Goal: Task Accomplishment & Management: Use online tool/utility

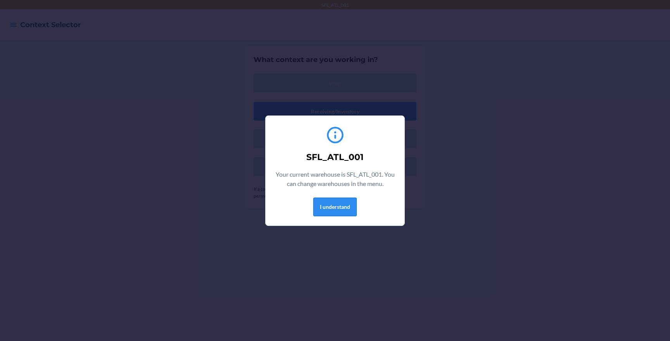
click at [343, 215] on button "I understand" at bounding box center [334, 207] width 43 height 19
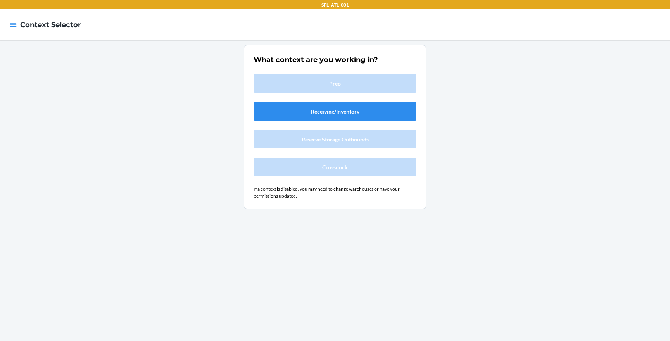
click at [9, 26] on div at bounding box center [13, 25] width 14 height 16
click at [13, 26] on icon "button" at bounding box center [13, 25] width 8 height 8
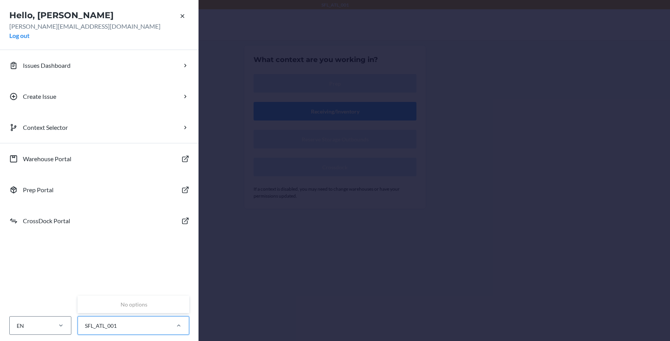
click at [112, 324] on div "SFL_ATL_001" at bounding box center [101, 326] width 32 height 8
click at [85, 324] on input "0 results available. Use Up and Down to choose options, press Enter to select t…" at bounding box center [84, 326] width 1 height 8
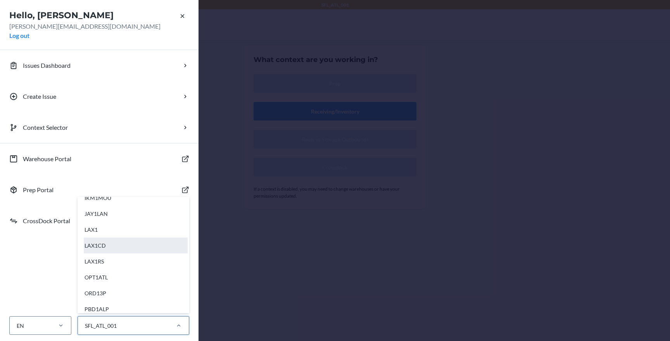
click at [119, 244] on div "LAX1CD" at bounding box center [136, 246] width 104 height 16
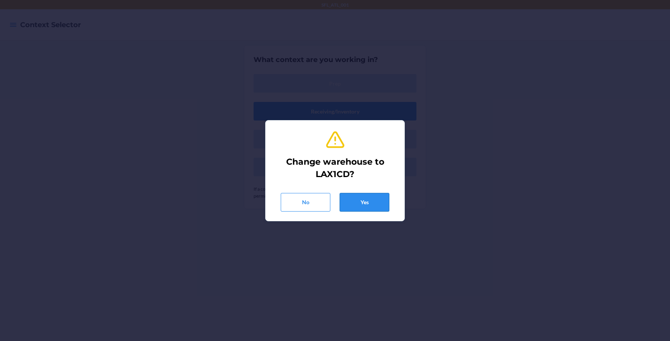
click at [370, 204] on button "Yes" at bounding box center [365, 202] width 50 height 19
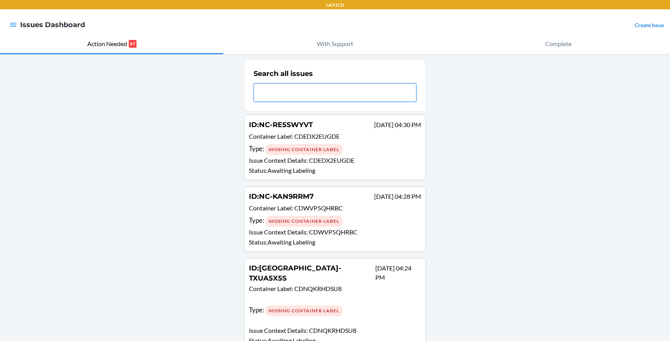
click at [312, 87] on input "text" at bounding box center [335, 92] width 163 height 19
paste input "CDWYBRUPYNH"
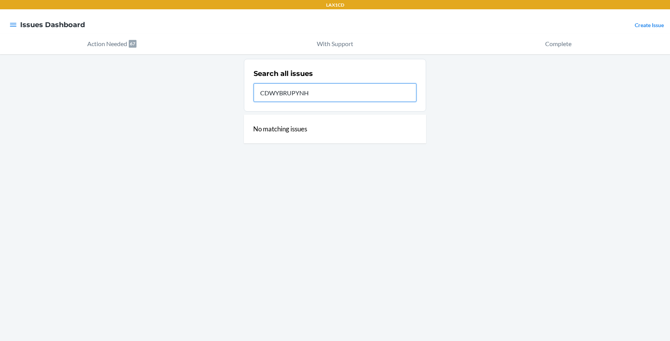
type input "CDWYBRUPYNH"
click at [465, 131] on div "Search all issues CDWYBRUPYNH No matching issues" at bounding box center [335, 197] width 670 height 287
click at [376, 87] on input "CDWYBRUPYNH" at bounding box center [335, 92] width 163 height 19
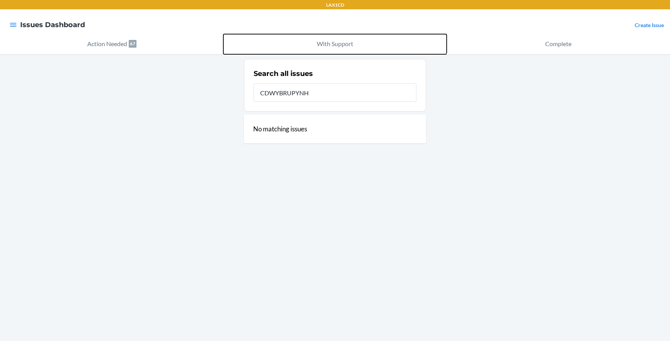
click at [344, 50] on button "With Support" at bounding box center [334, 44] width 223 height 20
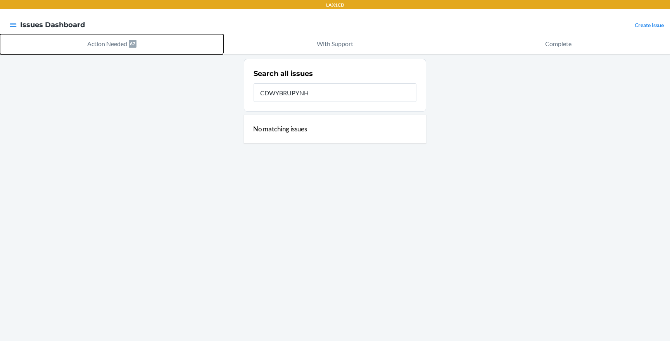
click at [112, 45] on p "Action Needed" at bounding box center [107, 43] width 40 height 9
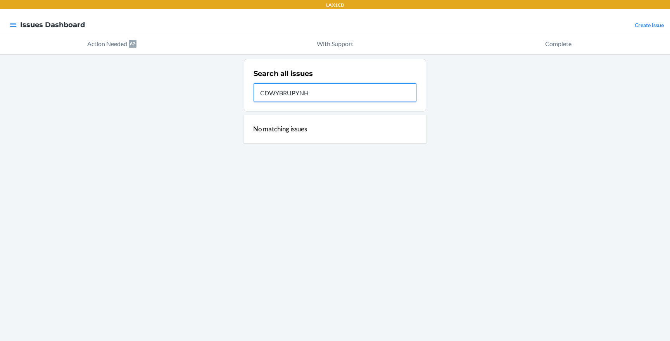
click at [336, 92] on input "CDWYBRUPYNH" at bounding box center [335, 92] width 163 height 19
click at [14, 23] on icon "button" at bounding box center [13, 25] width 7 height 4
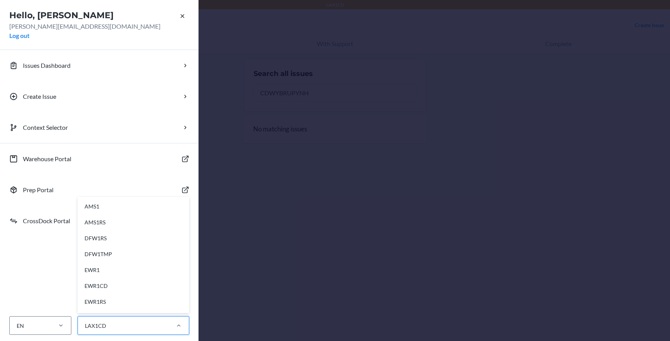
click at [135, 322] on div "LAX1CD" at bounding box center [123, 326] width 91 height 13
click at [85, 322] on input "option AMS1 focused, 1 of 44. 44 results available. Use Up and Down to choose o…" at bounding box center [84, 326] width 1 height 8
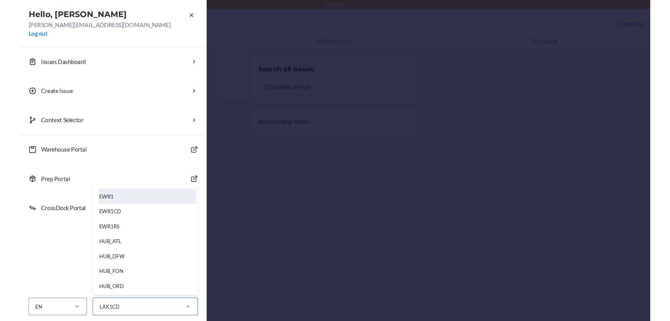
scroll to position [169, 0]
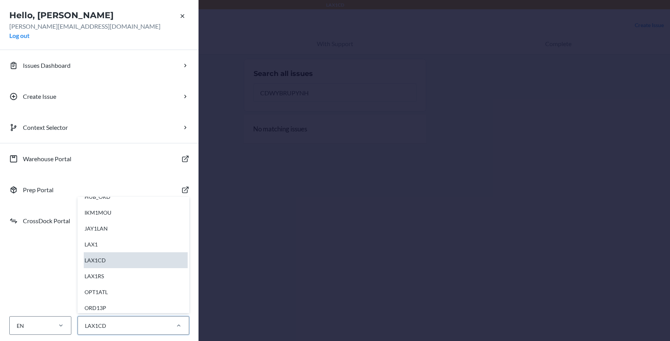
click at [160, 255] on div "LAX1CD" at bounding box center [136, 260] width 104 height 16
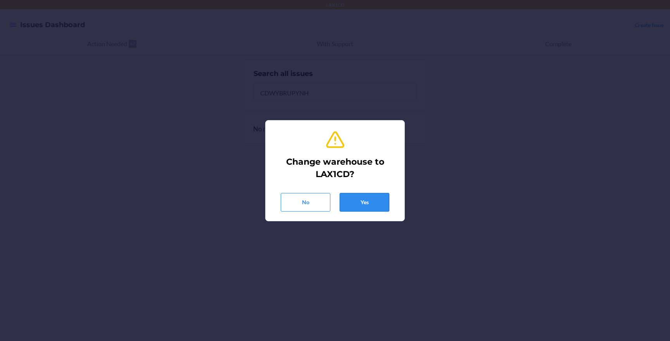
click at [365, 208] on button "Yes" at bounding box center [365, 202] width 50 height 19
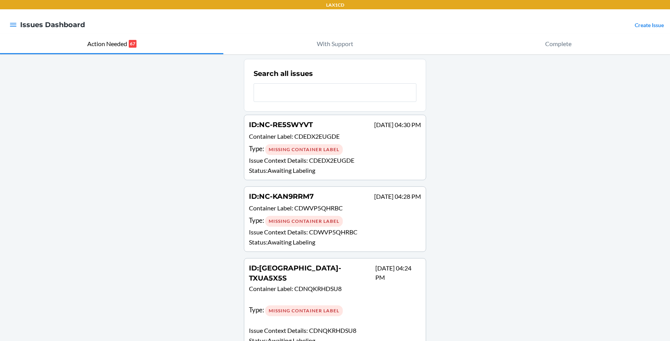
click at [333, 97] on input "text" at bounding box center [335, 92] width 163 height 19
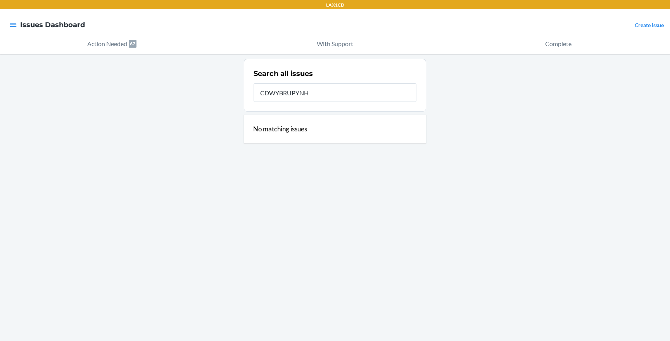
type input "CDWYBRUPYNH"
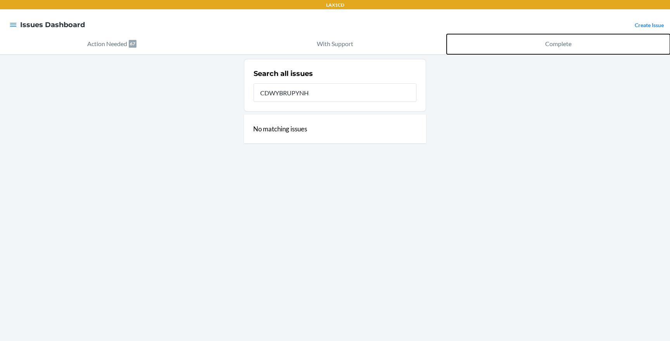
click at [569, 43] on p "Complete" at bounding box center [558, 43] width 26 height 9
click at [552, 41] on p "Complete" at bounding box center [558, 43] width 26 height 9
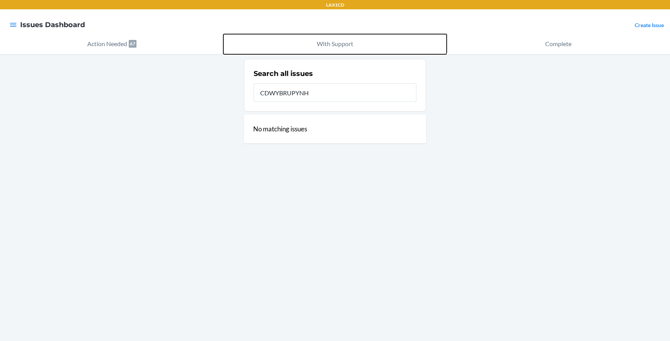
click at [318, 45] on p "With Support" at bounding box center [335, 43] width 36 height 9
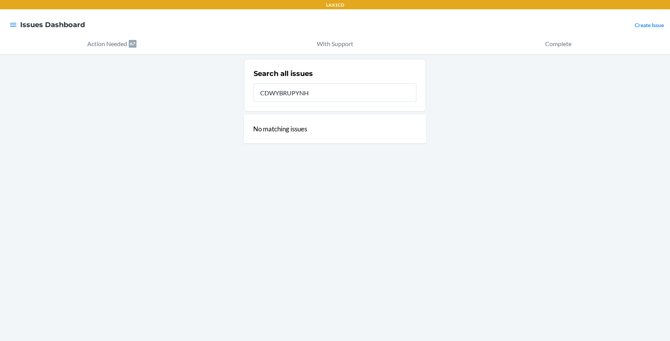
click at [277, 102] on div "Search all issues CDWYBRUPYNH" at bounding box center [335, 85] width 163 height 38
click at [291, 95] on input "CDWYBRUPYNH" at bounding box center [335, 92] width 163 height 19
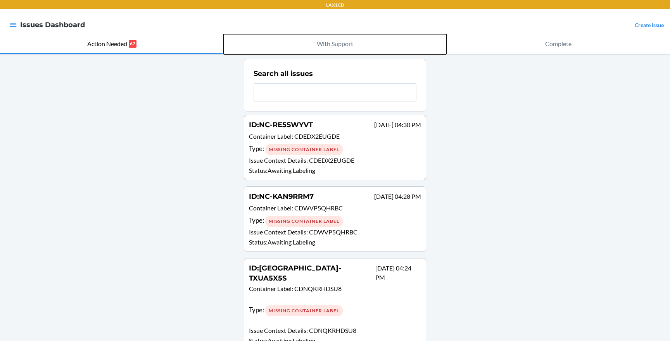
click at [354, 52] on button "With Support" at bounding box center [334, 44] width 223 height 20
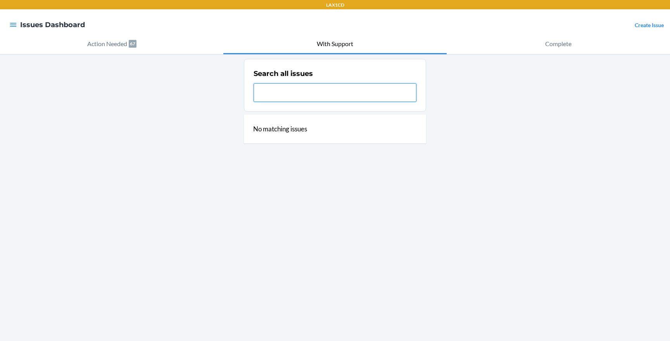
click at [351, 96] on input "text" at bounding box center [335, 92] width 163 height 19
paste input "CDWYBRUPYNH"
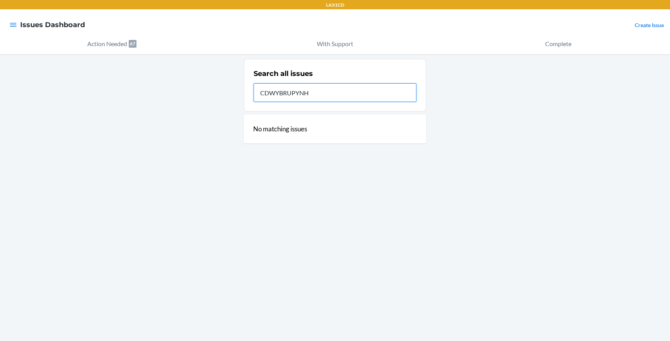
type input "CDWYBRUPYNH"
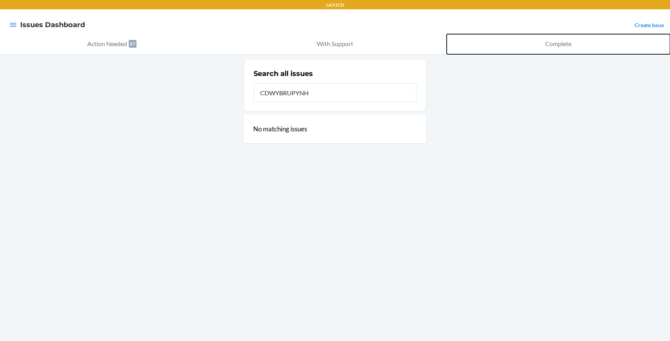
click at [545, 50] on button "Complete" at bounding box center [558, 44] width 223 height 20
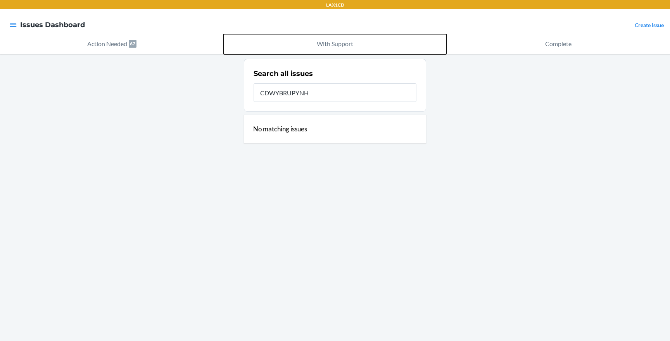
click at [336, 43] on p "With Support" at bounding box center [335, 43] width 36 height 9
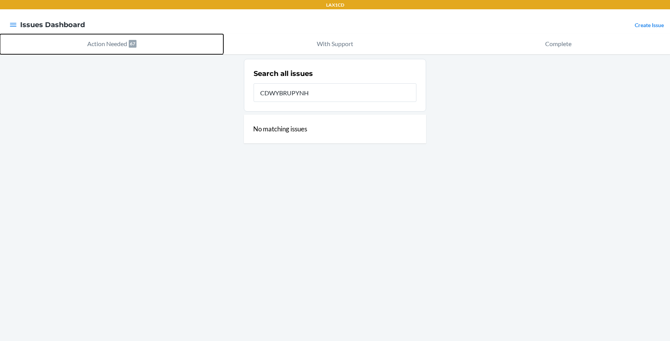
click at [128, 50] on button "Action Needed 67" at bounding box center [111, 44] width 223 height 20
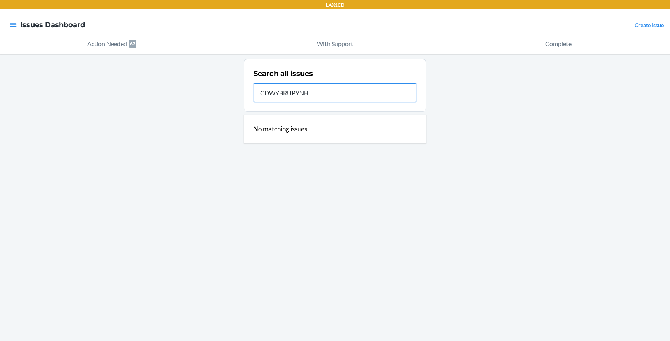
click at [344, 97] on input "CDWYBRUPYNH" at bounding box center [335, 92] width 163 height 19
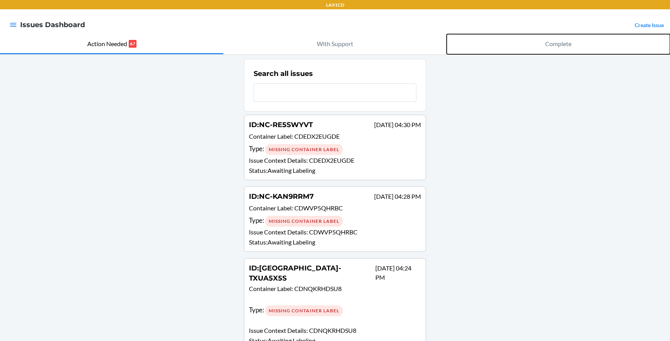
click at [575, 46] on button "Complete" at bounding box center [558, 44] width 223 height 20
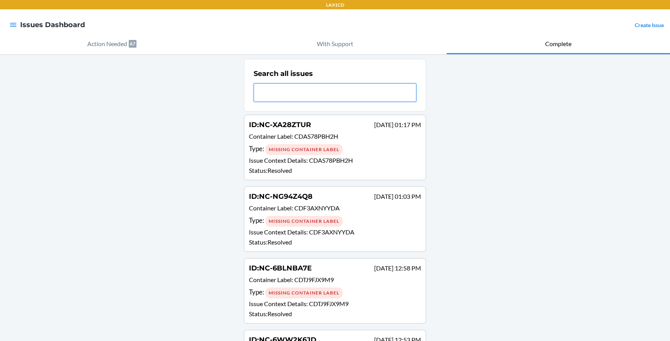
click at [327, 89] on input "text" at bounding box center [335, 92] width 163 height 19
paste input "CDWYBRUPYNH"
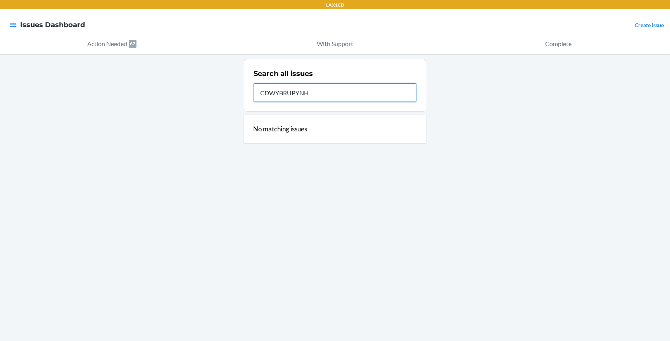
type input "CDWYBRUPYNH"
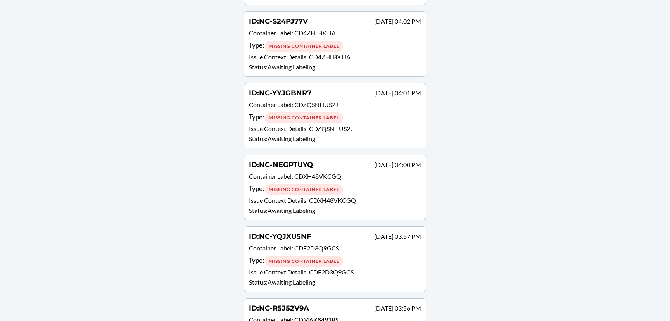
scroll to position [807, 0]
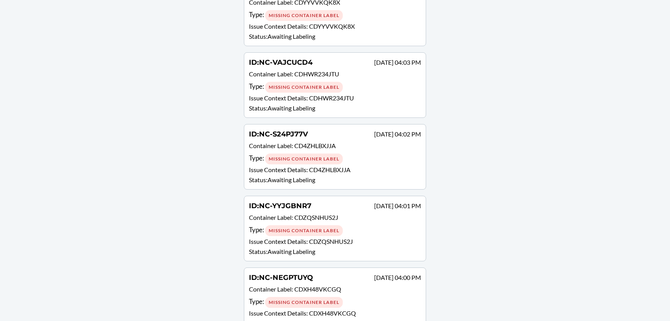
click at [315, 141] on p "Container Label : CD4ZHLBXJJA" at bounding box center [335, 146] width 172 height 11
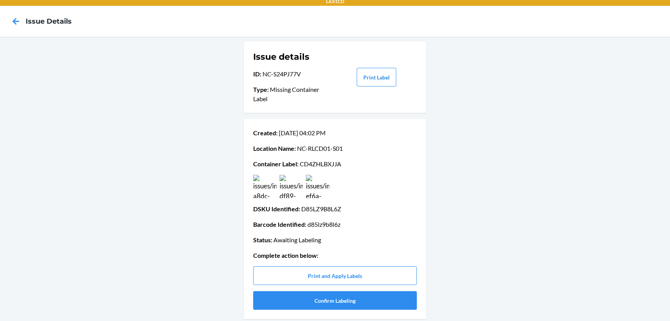
scroll to position [6, 0]
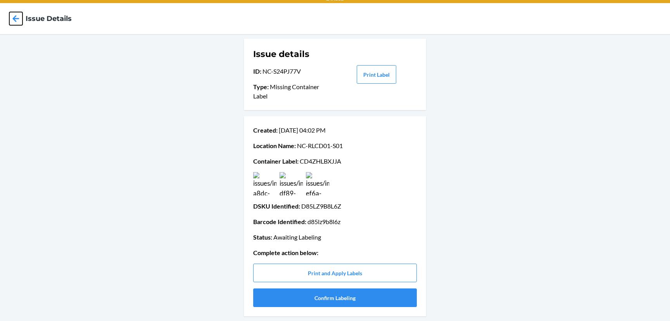
click at [17, 17] on icon at bounding box center [15, 18] width 13 height 13
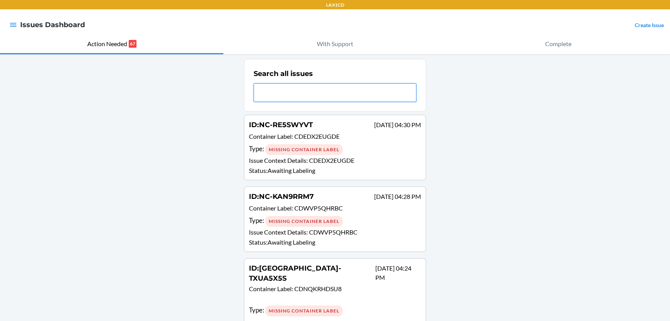
click at [300, 101] on input "text" at bounding box center [335, 92] width 163 height 19
paste input "CDAAB4KL8C4"
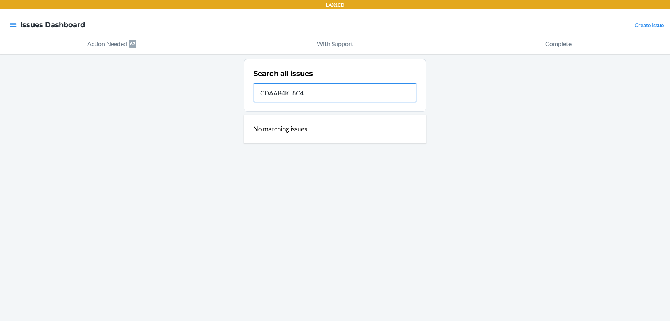
click at [335, 94] on input "CDAAB4KL8C4" at bounding box center [335, 92] width 163 height 19
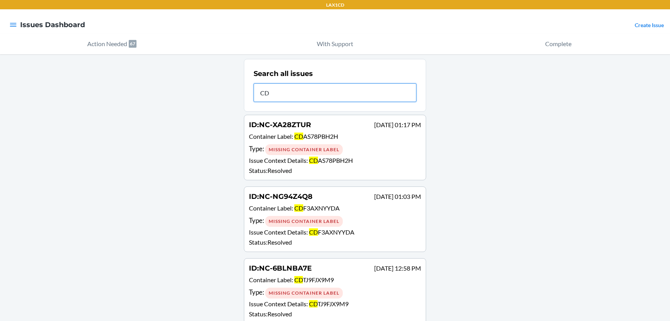
type input "C"
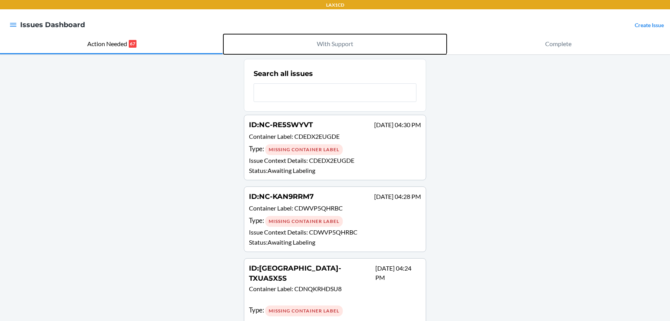
click at [340, 41] on p "With Support" at bounding box center [335, 43] width 36 height 9
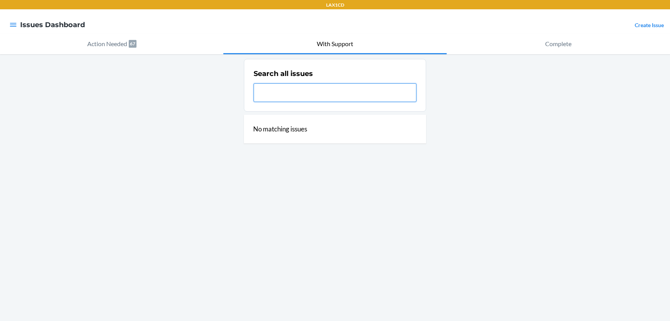
click at [328, 92] on input "text" at bounding box center [335, 92] width 163 height 19
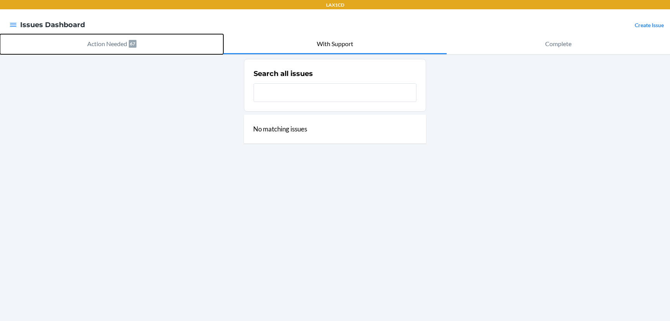
click at [158, 47] on button "Action Needed 67" at bounding box center [111, 44] width 223 height 20
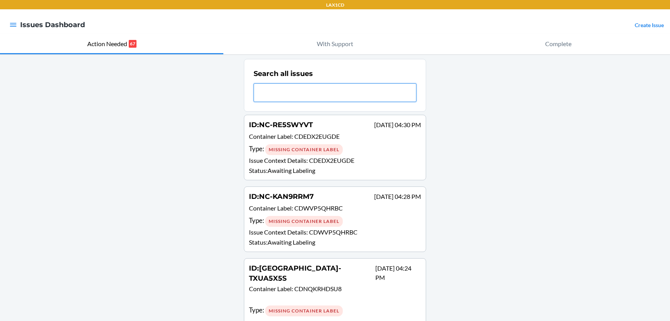
click at [311, 101] on input "text" at bounding box center [335, 92] width 163 height 19
paste input "CD6L7QJTDFJ"
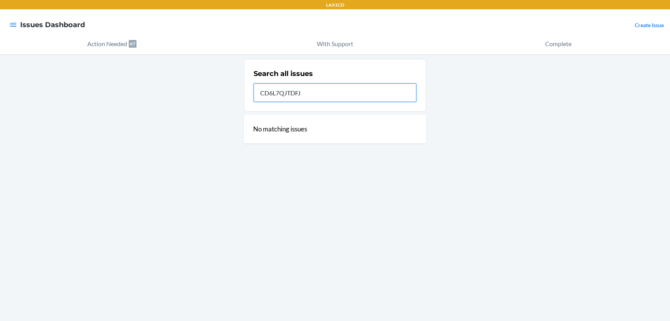
type input "CD6L7QJTDFJ"
click at [316, 89] on input "CD6L7QJTDFJ" at bounding box center [335, 92] width 163 height 19
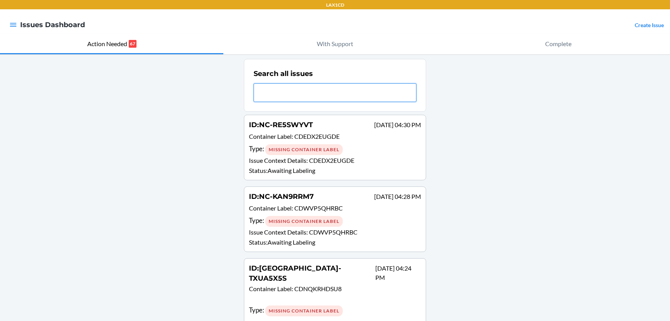
click at [316, 88] on input "text" at bounding box center [335, 92] width 163 height 19
paste input "NC-CHXGLPSK"
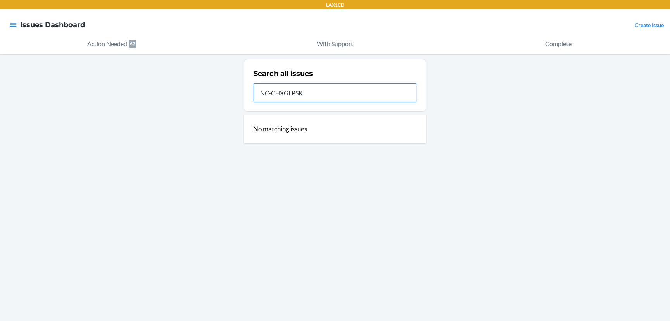
click at [313, 91] on input "NC-CHXGLPSK" at bounding box center [335, 92] width 163 height 19
click at [337, 93] on input "NC-CHXGLPSK" at bounding box center [335, 92] width 163 height 19
drag, startPoint x: 491, startPoint y: 97, endPoint x: 520, endPoint y: 1, distance: 100.9
click at [491, 97] on div "Search all issues NC-CHXGLPSK No matching issues" at bounding box center [335, 187] width 670 height 267
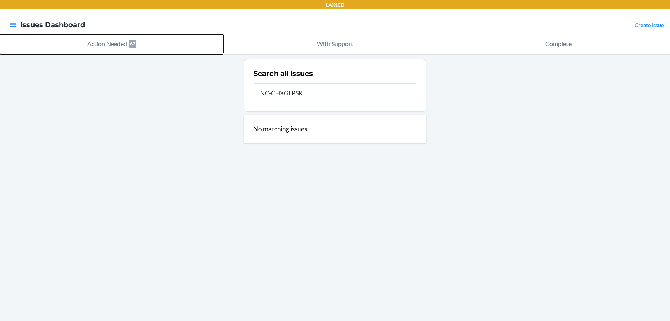
click at [205, 40] on button "Action Needed 67" at bounding box center [111, 44] width 223 height 20
click at [142, 54] on button "Action Needed 67" at bounding box center [111, 44] width 223 height 20
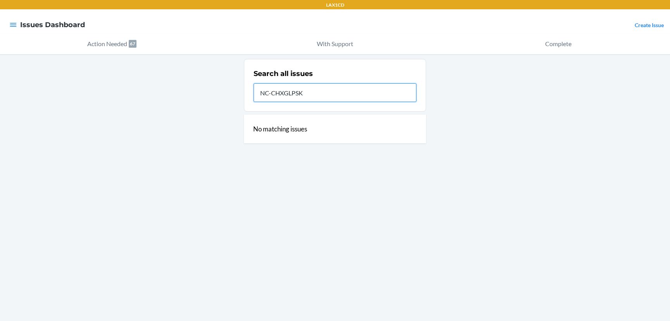
click at [310, 97] on input "NC-CHXGLPSK" at bounding box center [335, 92] width 163 height 19
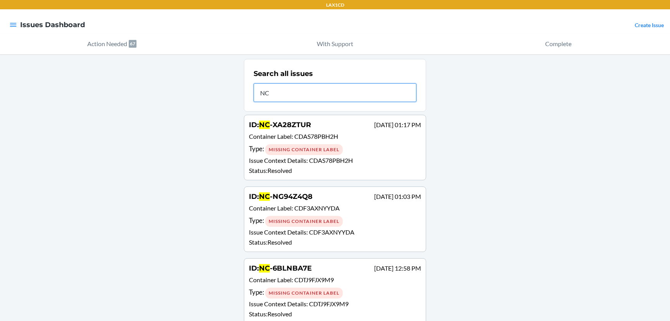
type input "N"
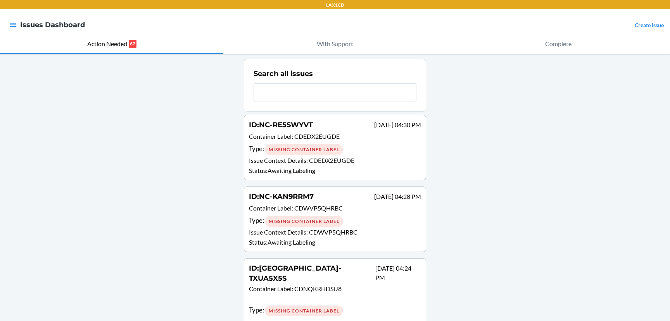
click at [13, 24] on icon "button" at bounding box center [13, 25] width 8 height 8
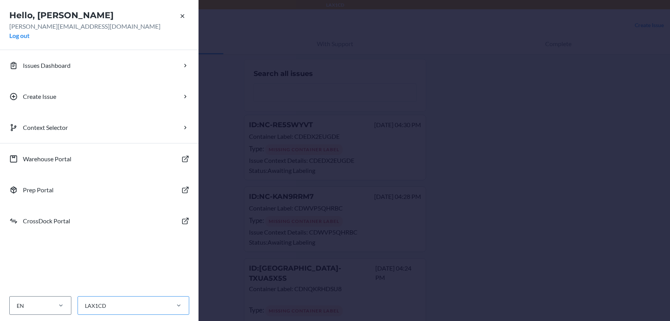
click at [110, 302] on div "LAX1CD" at bounding box center [123, 305] width 91 height 13
click at [85, 302] on input "LAX1CD" at bounding box center [84, 306] width 1 height 8
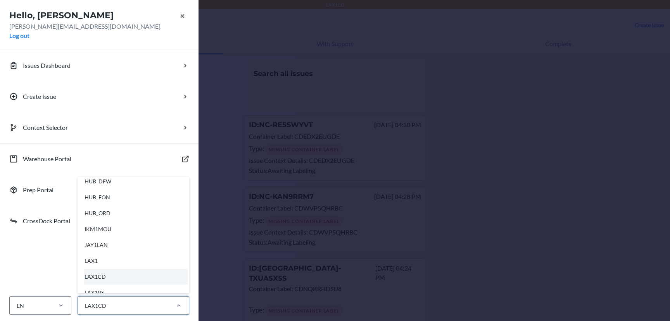
scroll to position [179, 0]
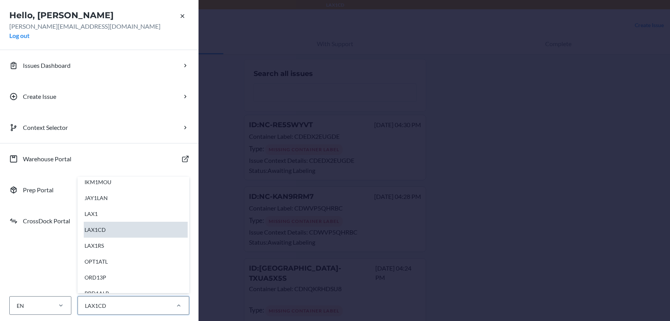
click at [116, 232] on div "LAX1CD" at bounding box center [136, 230] width 104 height 16
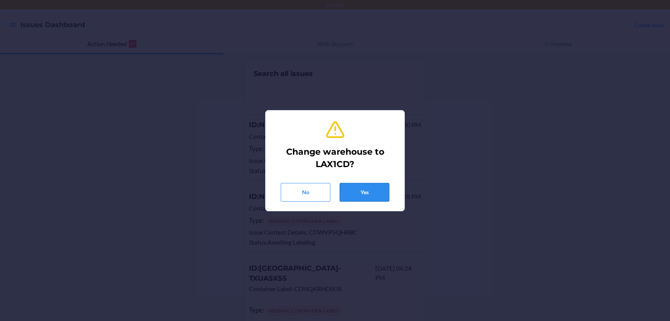
click at [360, 185] on button "Yes" at bounding box center [365, 192] width 50 height 19
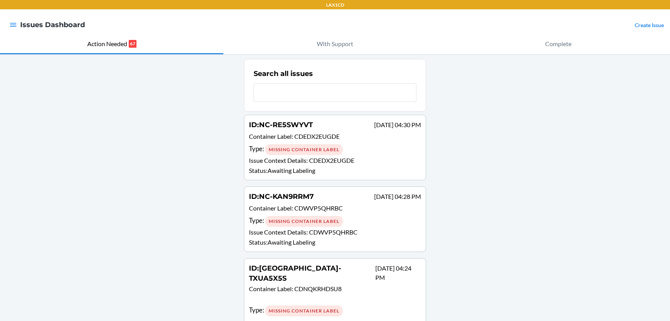
click at [642, 26] on link "Create Issue" at bounding box center [649, 25] width 29 height 7
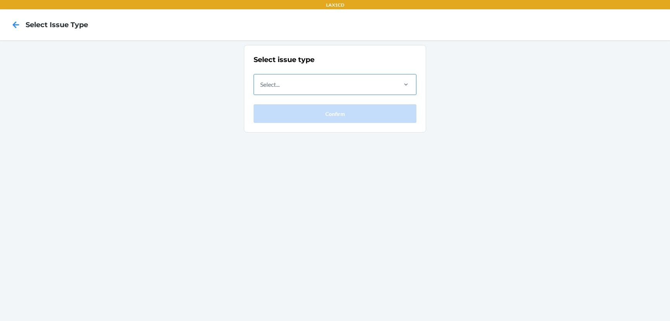
click at [368, 81] on div "Select..." at bounding box center [325, 84] width 142 height 20
click at [261, 81] on input "Select..." at bounding box center [260, 84] width 1 height 9
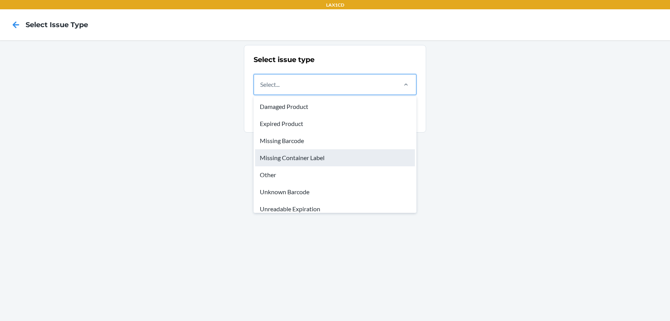
scroll to position [23, 0]
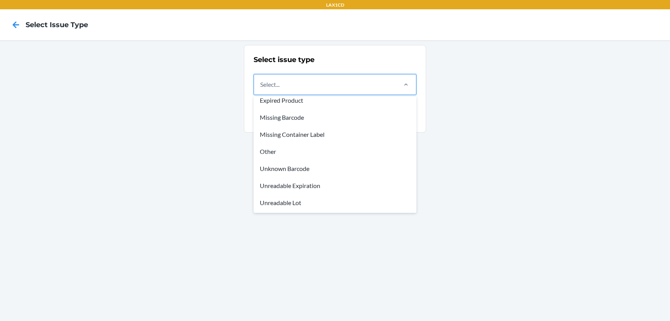
click at [143, 141] on div "Select issue type option Unknown Barcode focused, 6 of 8. 8 results available. …" at bounding box center [335, 180] width 670 height 281
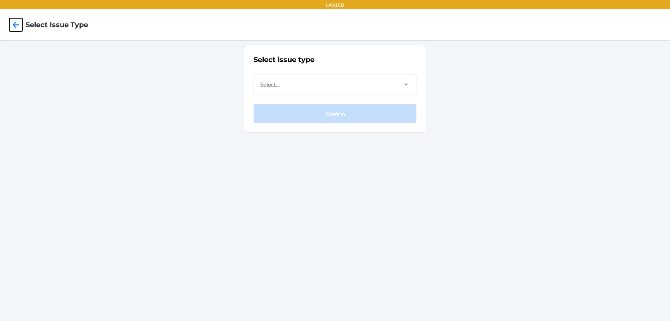
click at [14, 22] on icon at bounding box center [15, 24] width 13 height 13
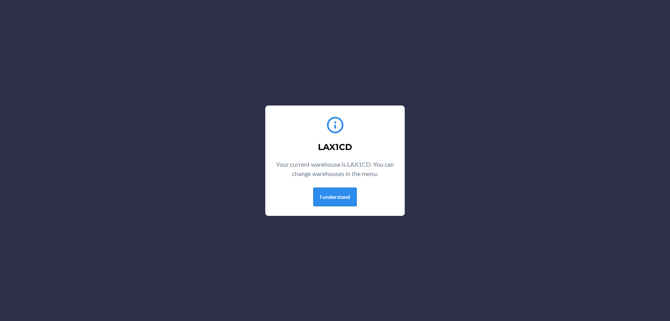
click at [335, 198] on button "I understand" at bounding box center [334, 197] width 43 height 19
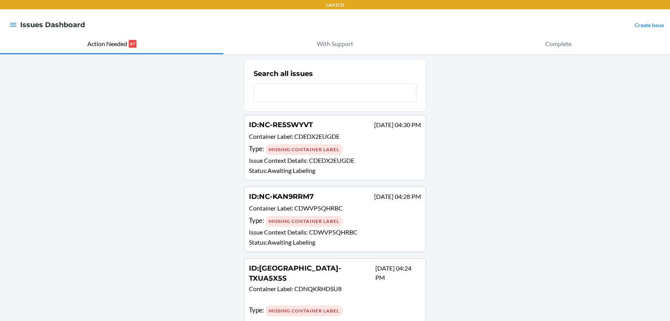
click at [18, 29] on div at bounding box center [13, 25] width 14 height 16
click at [15, 25] on icon "button" at bounding box center [13, 25] width 7 height 4
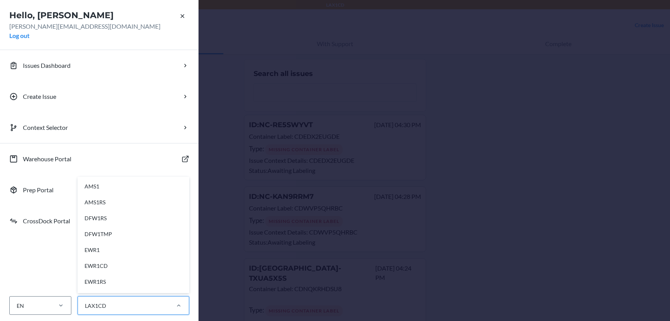
click at [114, 300] on div "LAX1CD" at bounding box center [123, 305] width 91 height 13
click at [85, 302] on input "option AMS1 focused, 1 of 44. 44 results available. Use Up and Down to choose o…" at bounding box center [84, 306] width 1 height 8
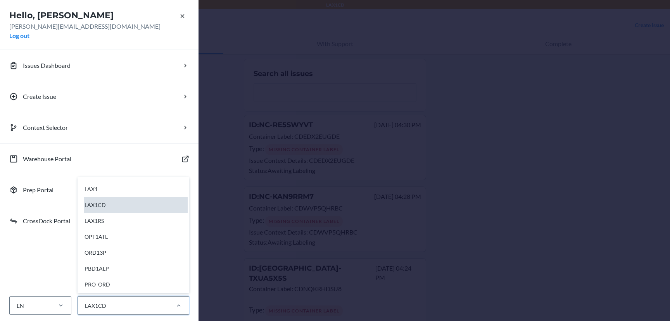
click at [112, 206] on div "LAX1CD" at bounding box center [136, 205] width 104 height 16
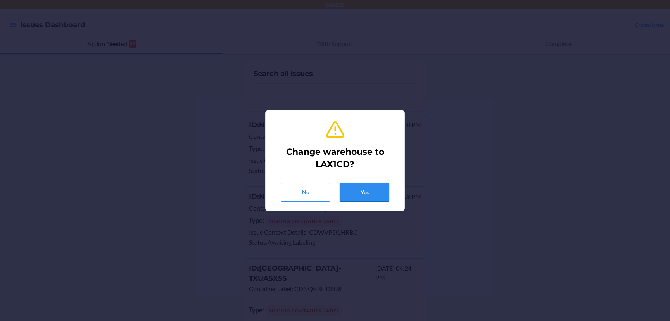
click at [368, 192] on button "Yes" at bounding box center [365, 192] width 50 height 19
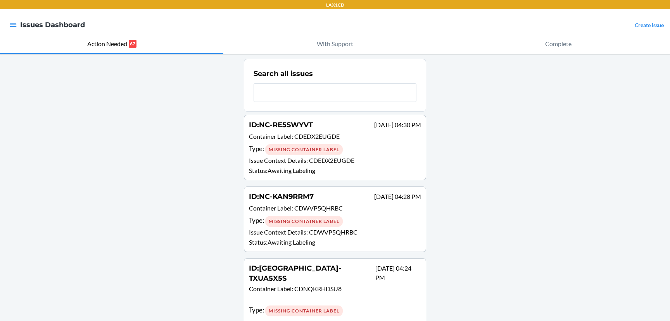
click at [652, 31] on nav "Issues Dashboard Create Issue" at bounding box center [335, 24] width 670 height 31
click at [653, 27] on link "Create Issue" at bounding box center [649, 25] width 29 height 7
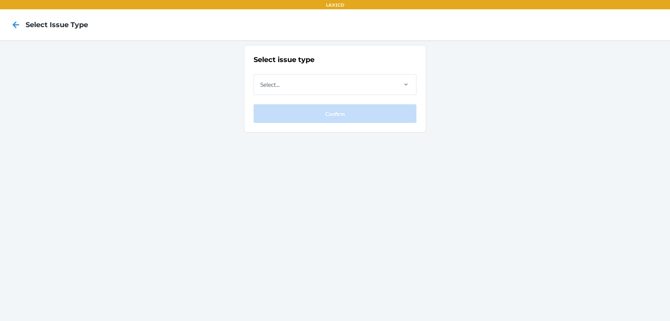
click at [288, 95] on div "Select issue type Select... Confirm" at bounding box center [335, 89] width 163 height 68
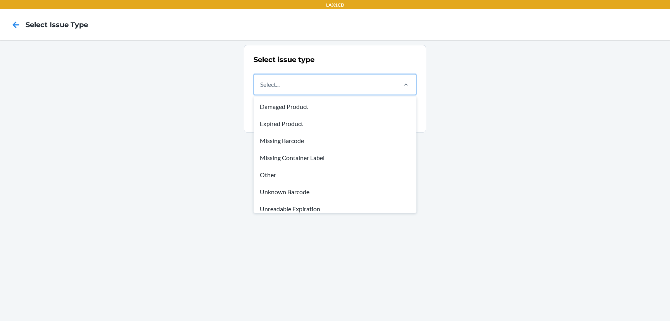
click at [292, 78] on div "Select..." at bounding box center [325, 84] width 142 height 20
click at [261, 80] on input "option Damaged Product focused, 1 of 8. 8 results available. Use Up and Down to…" at bounding box center [260, 84] width 1 height 9
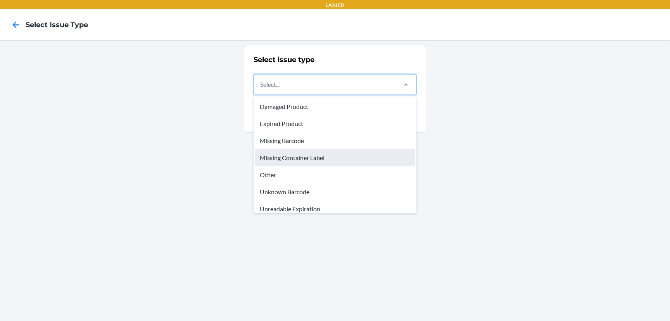
scroll to position [23, 0]
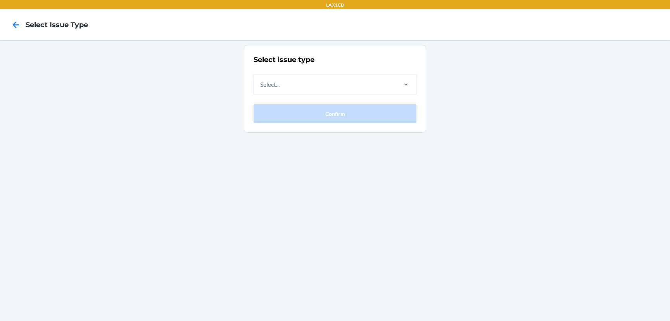
click at [14, 17] on div at bounding box center [15, 24] width 19 height 19
click at [14, 25] on icon at bounding box center [16, 24] width 7 height 7
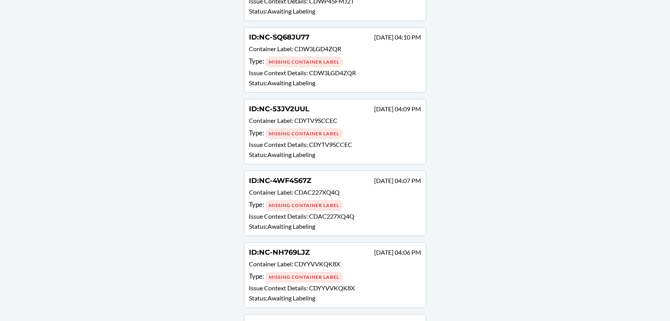
scroll to position [322, 0]
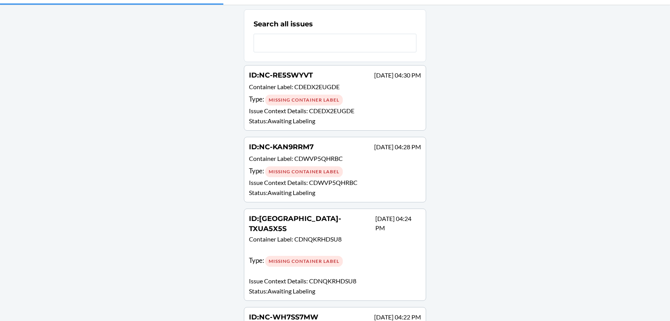
scroll to position [0, 0]
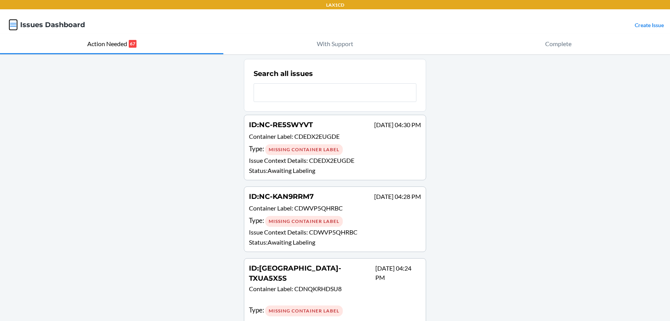
click at [10, 22] on icon "button" at bounding box center [13, 25] width 8 height 8
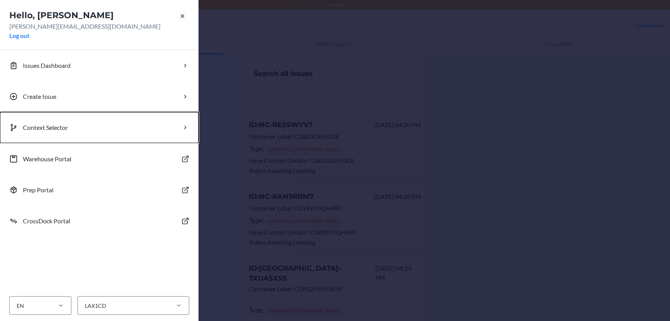
click at [85, 125] on button "Context Selector" at bounding box center [99, 127] width 199 height 31
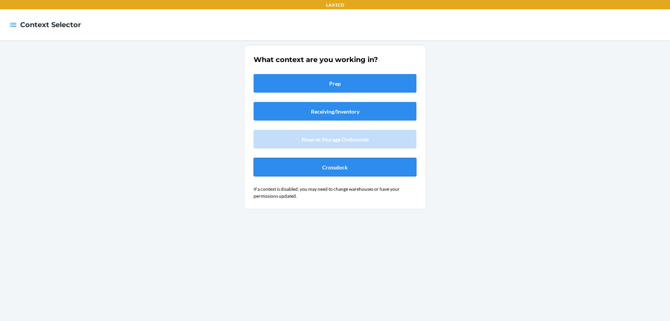
click at [329, 168] on button "Crossdock" at bounding box center [335, 167] width 163 height 19
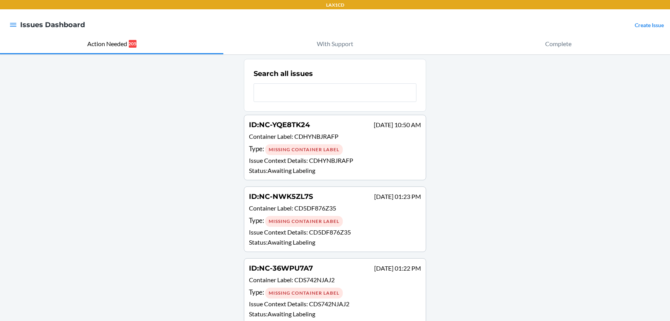
click at [293, 104] on div "Search all issues" at bounding box center [335, 85] width 163 height 38
click at [296, 94] on input "text" at bounding box center [335, 92] width 163 height 19
paste input "NC-CHXGLPSK"
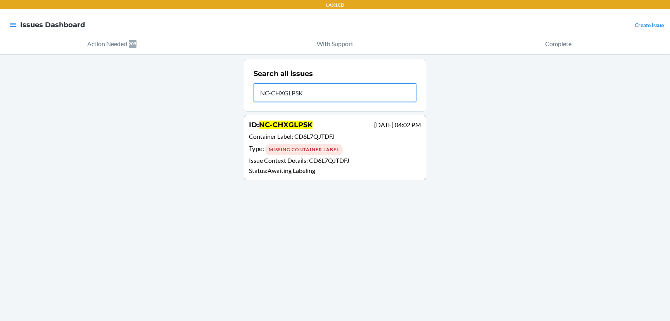
type input "NC-CHXGLPSK"
click at [316, 89] on input "NC-CHXGLPSK" at bounding box center [335, 92] width 163 height 19
click at [318, 143] on div "ID : NC-CHXGLPSK [DATE] 04:02 PM Container Label : CD6L7QJTDFJ Type : Missing C…" at bounding box center [335, 147] width 172 height 55
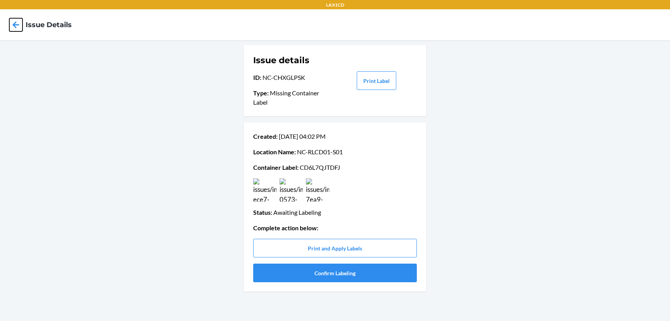
click at [19, 22] on icon at bounding box center [15, 24] width 13 height 13
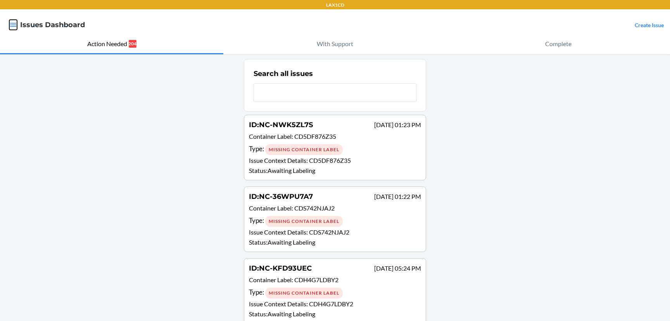
click at [12, 27] on icon "button" at bounding box center [13, 25] width 8 height 8
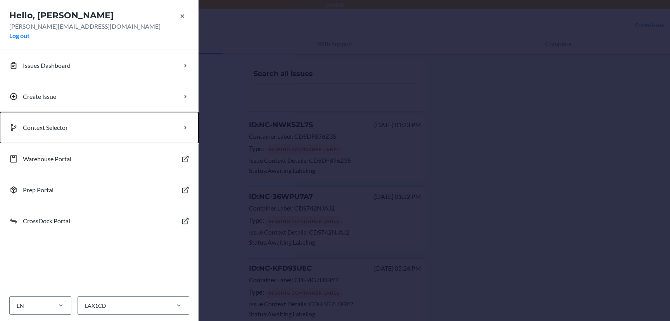
click at [72, 125] on button "Context Selector" at bounding box center [99, 127] width 199 height 31
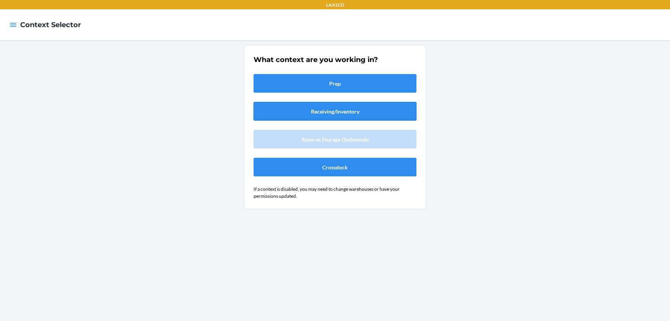
click at [308, 112] on button "Receiving/Inventory" at bounding box center [335, 111] width 163 height 19
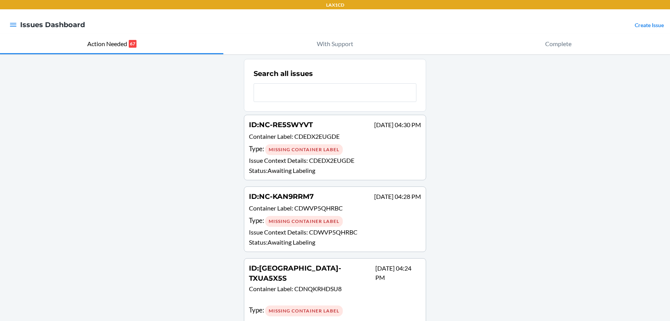
click at [323, 164] on p "Issue Context Details : CDEDX2EUGDE" at bounding box center [335, 160] width 172 height 9
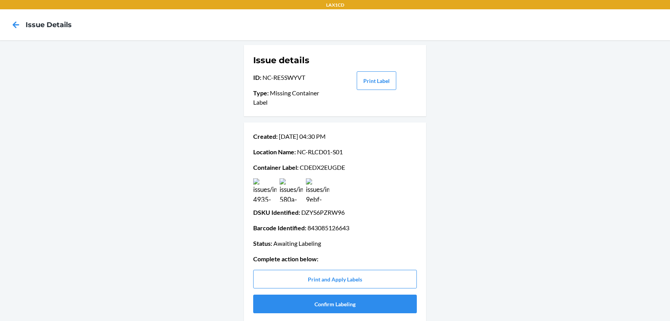
click at [263, 187] on img at bounding box center [264, 189] width 23 height 23
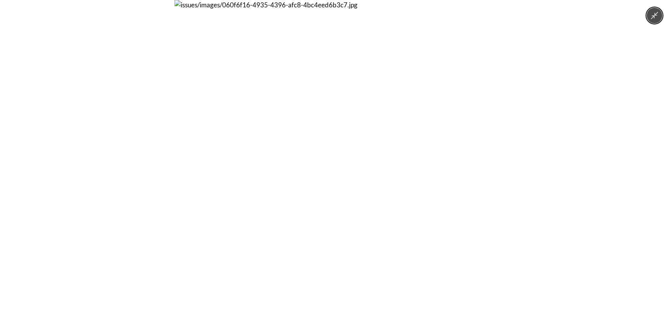
click at [652, 16] on icon "Minimize image" at bounding box center [654, 15] width 9 height 9
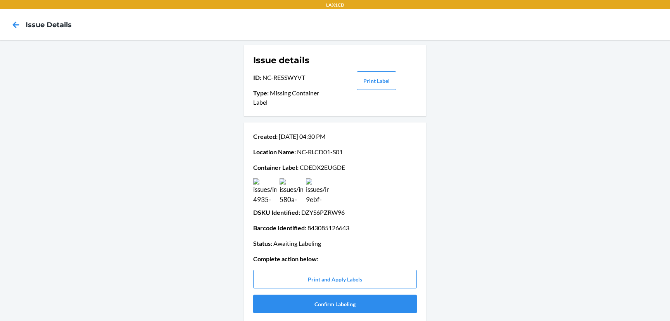
click at [289, 183] on img at bounding box center [291, 189] width 23 height 23
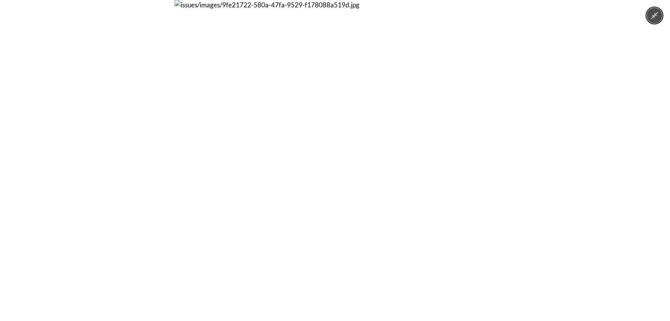
click at [649, 17] on button "Minimize image" at bounding box center [655, 16] width 16 height 16
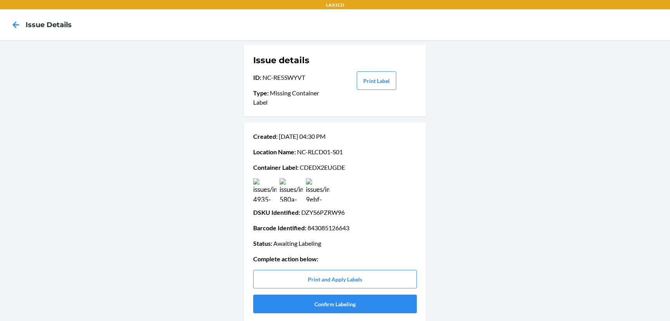
click at [10, 33] on div at bounding box center [15, 24] width 19 height 19
click at [10, 24] on icon at bounding box center [15, 24] width 13 height 13
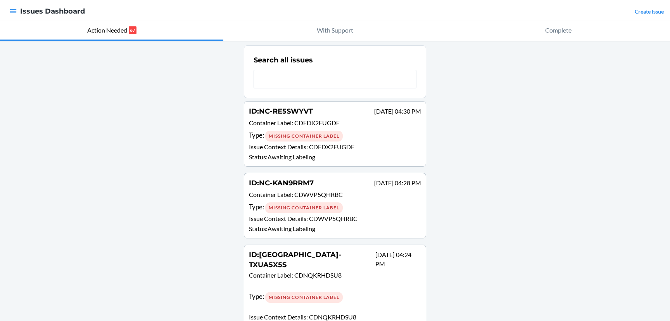
scroll to position [1, 0]
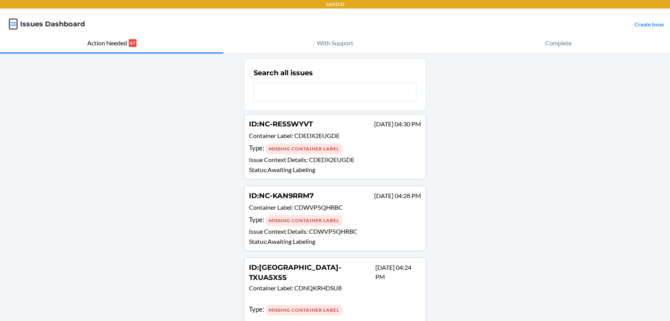
click at [13, 26] on icon "button" at bounding box center [13, 24] width 7 height 4
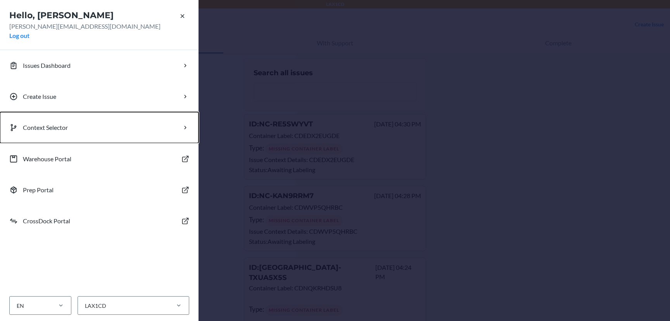
click at [61, 128] on p "Context Selector" at bounding box center [45, 127] width 45 height 9
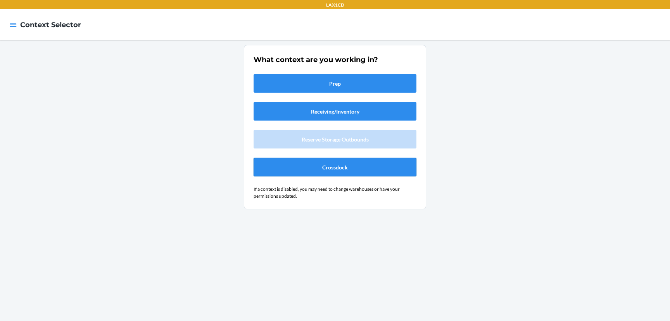
click at [326, 168] on button "Crossdock" at bounding box center [335, 167] width 163 height 19
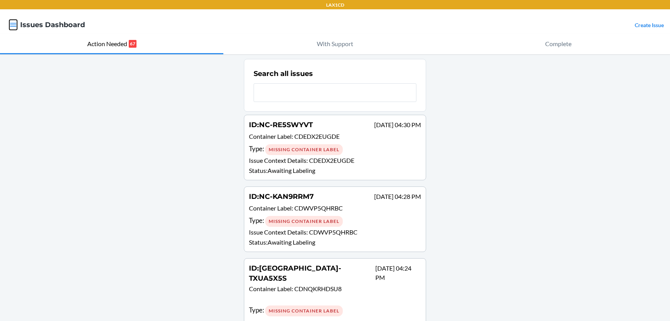
click at [12, 26] on icon "button" at bounding box center [13, 25] width 8 height 8
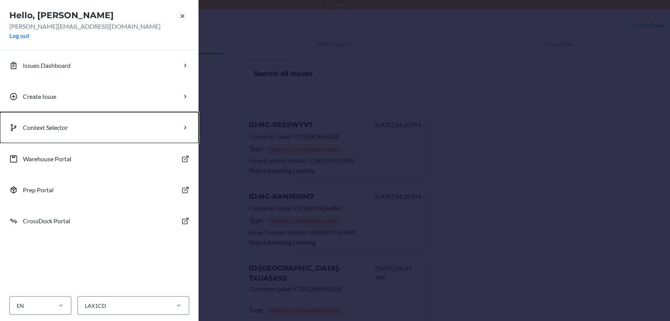
click at [66, 130] on p "Context Selector" at bounding box center [45, 127] width 45 height 9
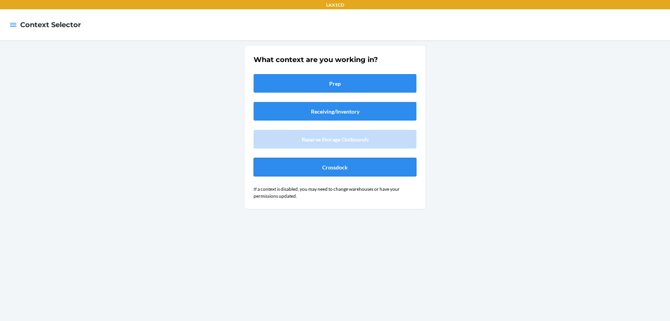
click at [335, 172] on button "Crossdock" at bounding box center [335, 167] width 163 height 19
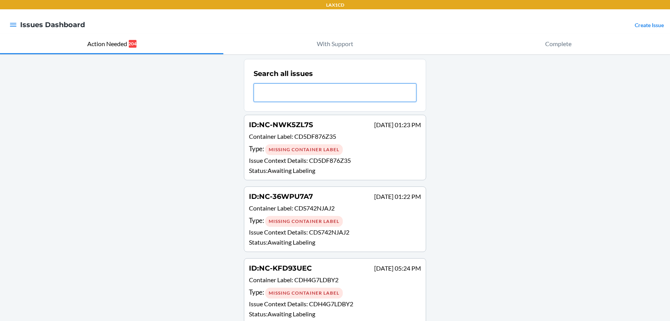
click at [296, 95] on input "text" at bounding box center [335, 92] width 163 height 19
paste input "CDAAB4KL8C4"
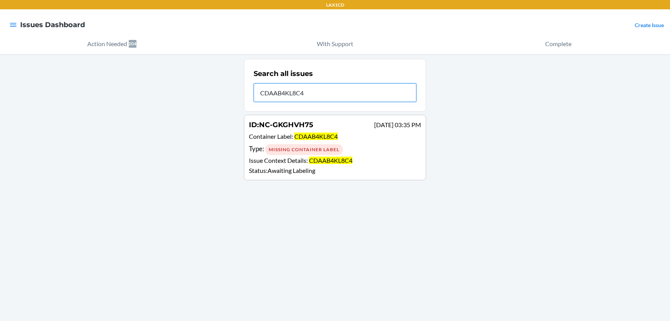
type input "CDAAB4KL8C4"
click at [305, 135] on span "CDAAB4KL8C4" at bounding box center [315, 136] width 43 height 7
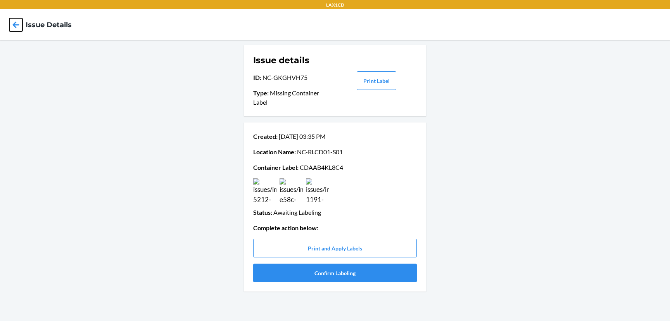
click at [14, 27] on icon at bounding box center [15, 24] width 13 height 13
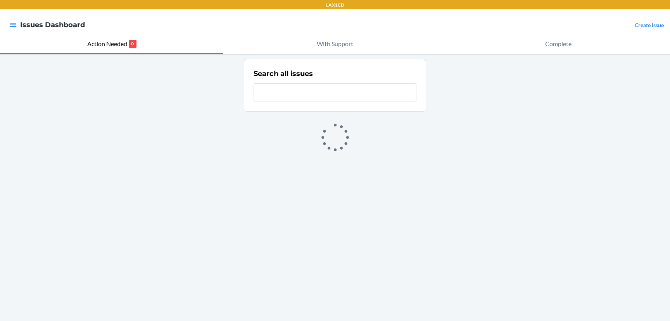
click at [315, 95] on input "text" at bounding box center [335, 92] width 163 height 19
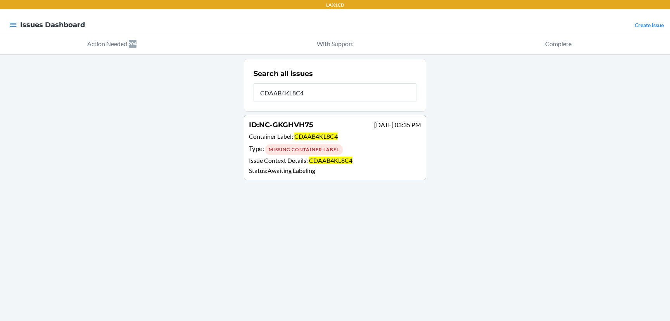
type input "CDAAB4KL8C4"
click at [324, 137] on span "CDAAB4KL8C4" at bounding box center [315, 136] width 43 height 7
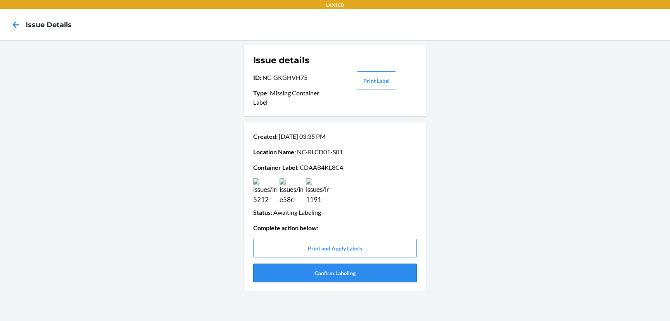
click at [329, 276] on button "Confirm Labeling" at bounding box center [335, 273] width 164 height 19
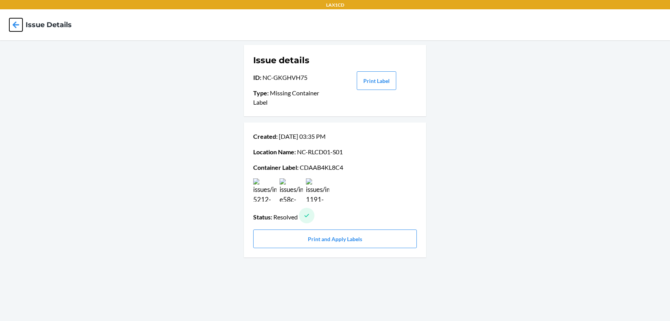
click at [11, 29] on icon at bounding box center [15, 24] width 13 height 13
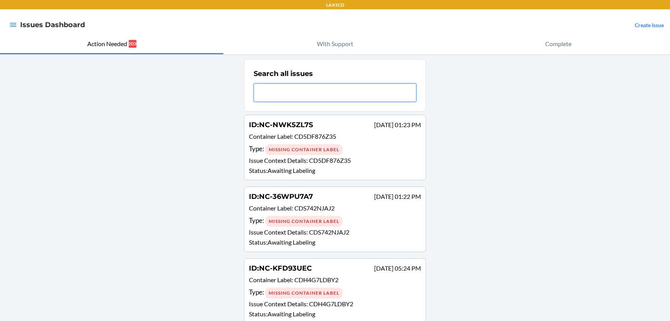
click at [289, 98] on input "text" at bounding box center [335, 92] width 163 height 19
paste input "CD4MFFVBW8H"
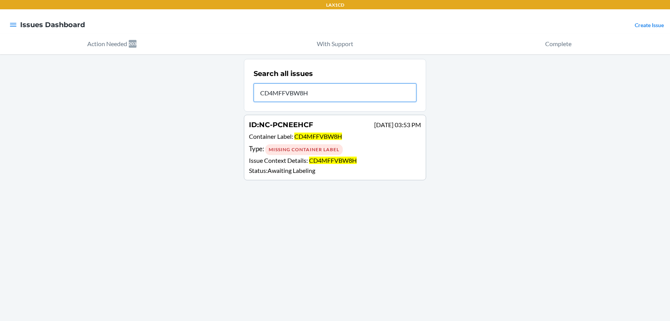
type input "CD4MFFVBW8H"
click at [311, 158] on span "CD4MFFVBW8H" at bounding box center [333, 160] width 48 height 7
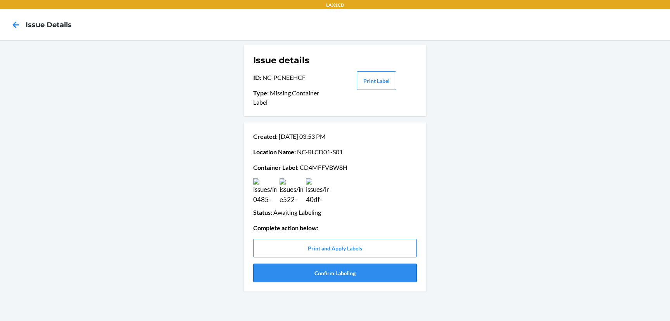
click at [321, 277] on button "Confirm Labeling" at bounding box center [335, 273] width 164 height 19
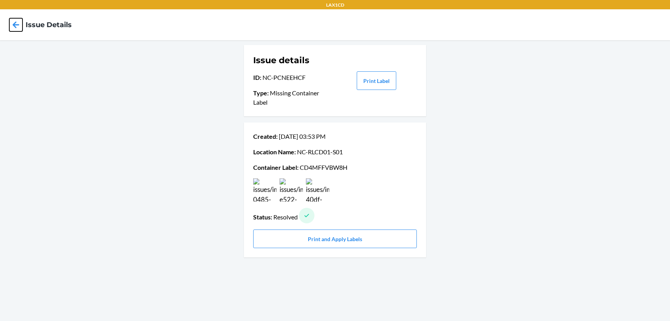
click at [11, 28] on icon at bounding box center [15, 24] width 13 height 13
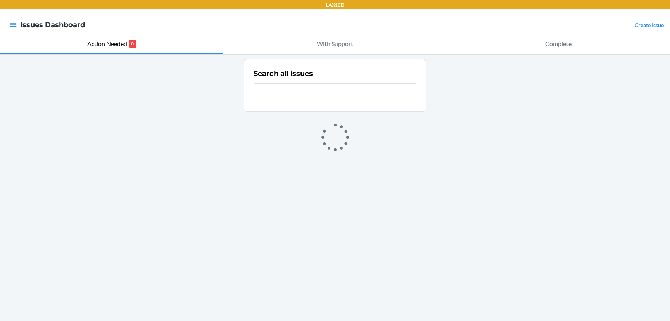
click at [293, 97] on input "text" at bounding box center [335, 92] width 163 height 19
click at [330, 97] on input "CD6L7QJTDFJ" at bounding box center [335, 92] width 163 height 19
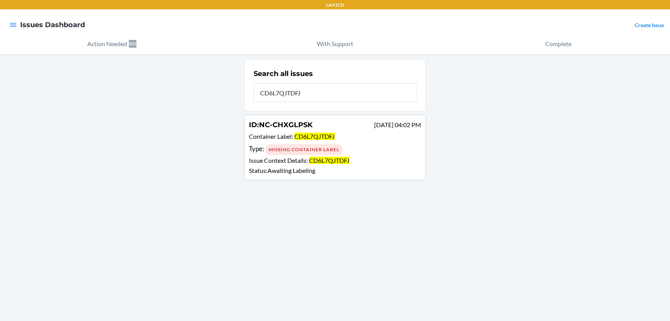
type input "CD6L7QJTDFJ"
click at [323, 128] on div "ID : NC-CHXGLPSK [DATE] 04:02 PM" at bounding box center [335, 125] width 172 height 11
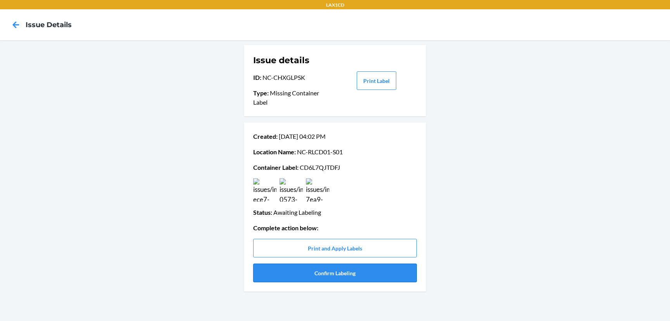
click at [308, 271] on button "Confirm Labeling" at bounding box center [335, 273] width 164 height 19
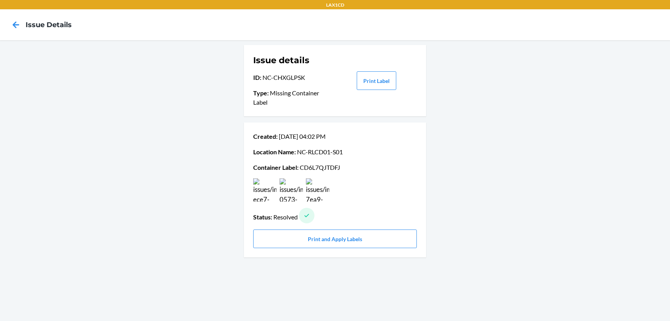
click at [3, 30] on nav "Issue details" at bounding box center [335, 24] width 670 height 31
click at [13, 29] on icon at bounding box center [15, 24] width 13 height 13
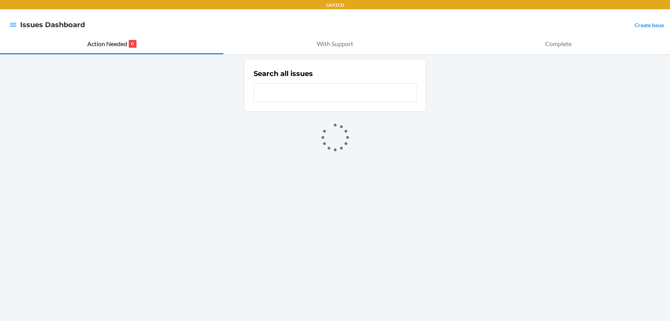
click at [294, 93] on input "text" at bounding box center [335, 92] width 163 height 19
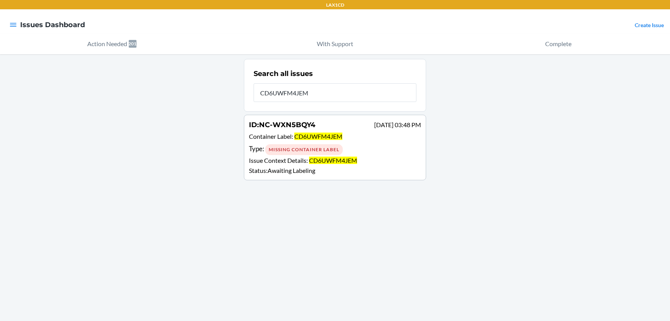
type input "CD6UWFM4JEM"
click at [339, 163] on span "CD6UWFM4JEM" at bounding box center [333, 160] width 48 height 7
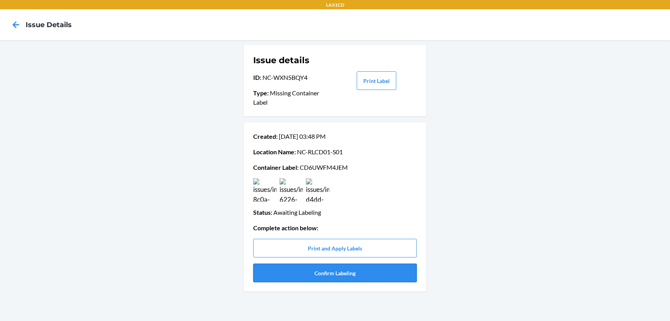
click at [332, 273] on button "Confirm Labeling" at bounding box center [335, 273] width 164 height 19
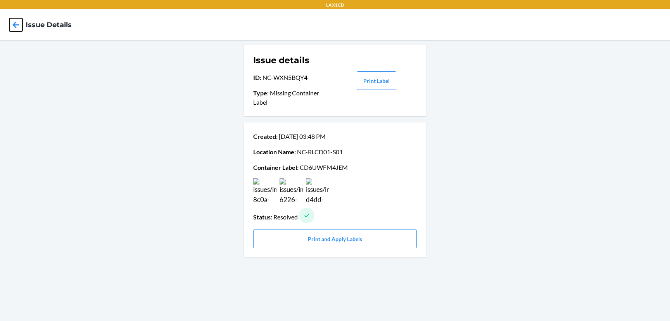
click at [20, 27] on icon at bounding box center [15, 24] width 13 height 13
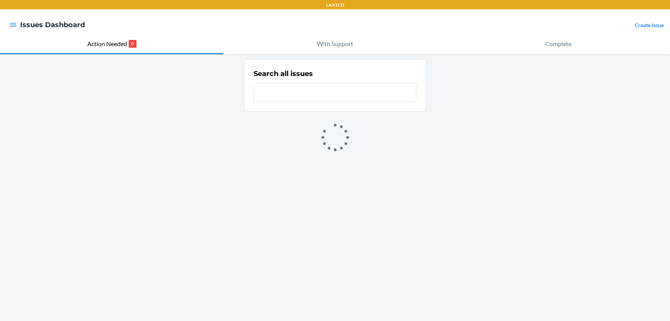
click at [299, 93] on input "text" at bounding box center [335, 92] width 163 height 19
type input "CDAAB4KL8C4"
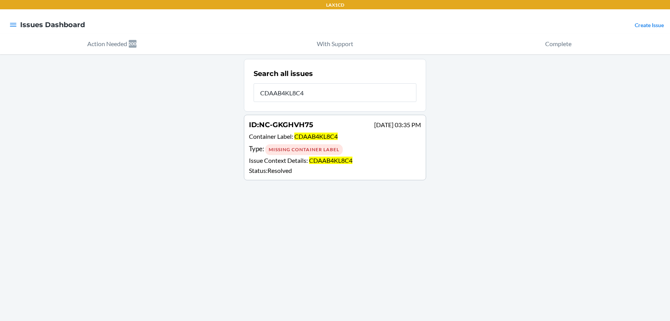
click at [278, 144] on div "Missing Container Label" at bounding box center [304, 149] width 78 height 11
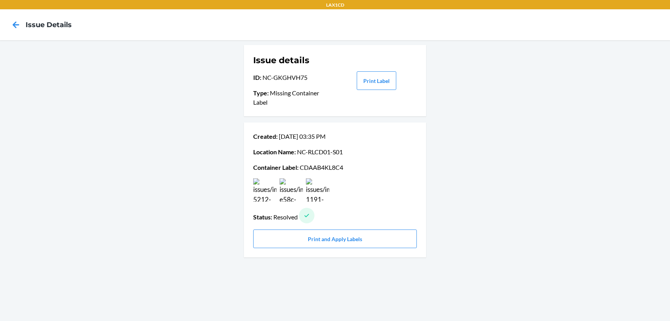
click at [5, 22] on nav "Issue details" at bounding box center [335, 24] width 670 height 31
click at [14, 23] on icon at bounding box center [16, 24] width 7 height 7
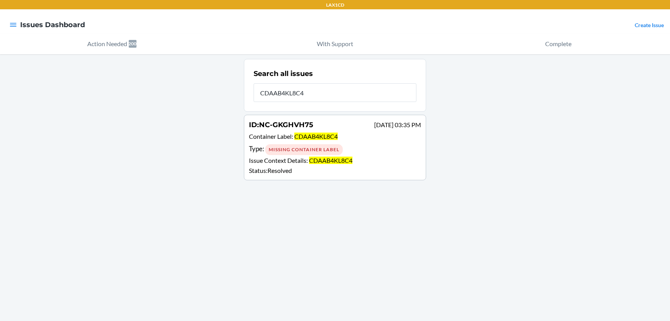
click at [287, 82] on div "Search all issues CDAAB4KL8C4" at bounding box center [335, 85] width 163 height 38
click at [286, 91] on input "CDAAB4KL8C4" at bounding box center [335, 92] width 163 height 19
paste input "DM2LXL5EP"
type input "CDDM2LXL5EP"
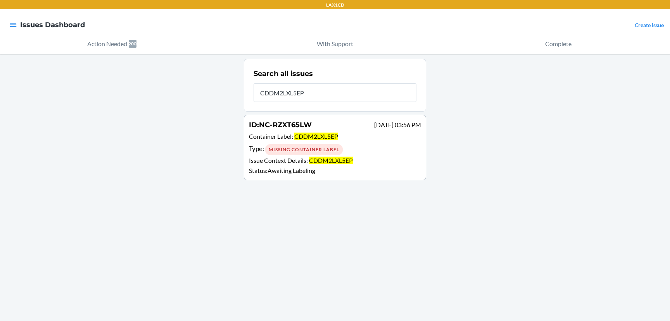
click at [303, 141] on p "Container Label : CDDM2LXL5EP" at bounding box center [335, 137] width 172 height 11
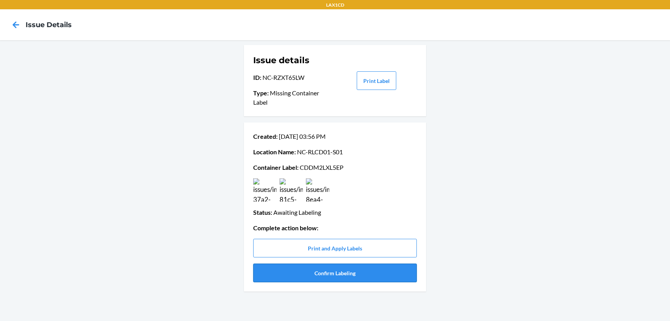
click at [321, 278] on button "Confirm Labeling" at bounding box center [335, 273] width 164 height 19
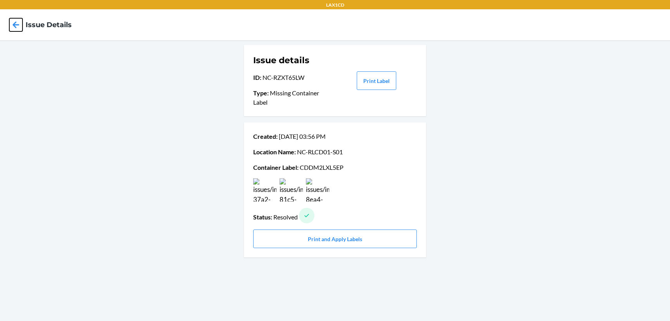
click at [14, 25] on icon at bounding box center [16, 24] width 7 height 7
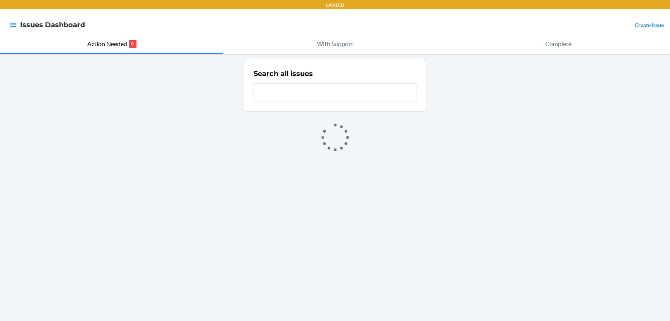
click at [341, 96] on input "text" at bounding box center [335, 92] width 163 height 19
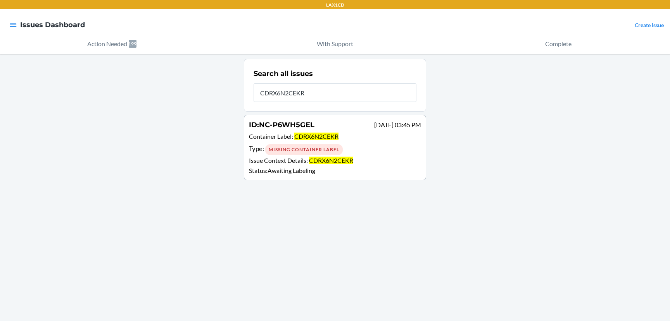
type input "CDRX6N2CEKR"
click at [327, 135] on span "CDRX6N2CEKR" at bounding box center [316, 136] width 44 height 7
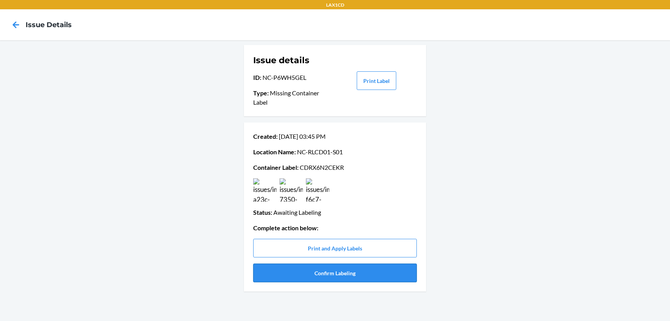
click at [347, 275] on button "Confirm Labeling" at bounding box center [335, 273] width 164 height 19
